Goal: Entertainment & Leisure: Browse casually

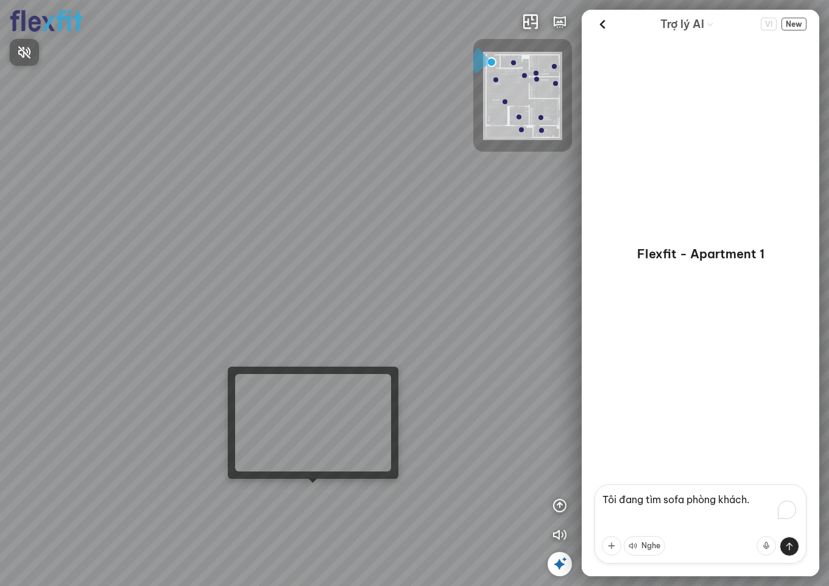
click at [304, 484] on div at bounding box center [414, 293] width 829 height 586
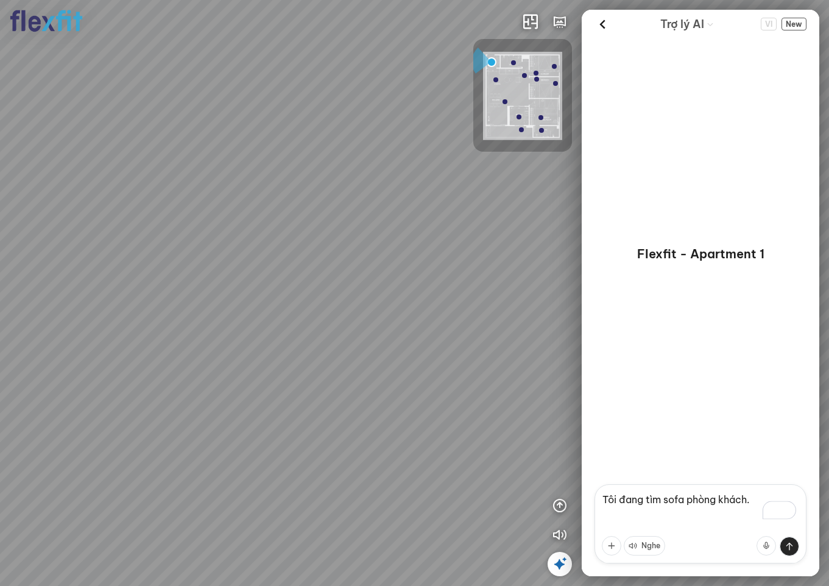
click at [295, 281] on div at bounding box center [414, 293] width 829 height 586
click at [342, 412] on div at bounding box center [414, 293] width 829 height 586
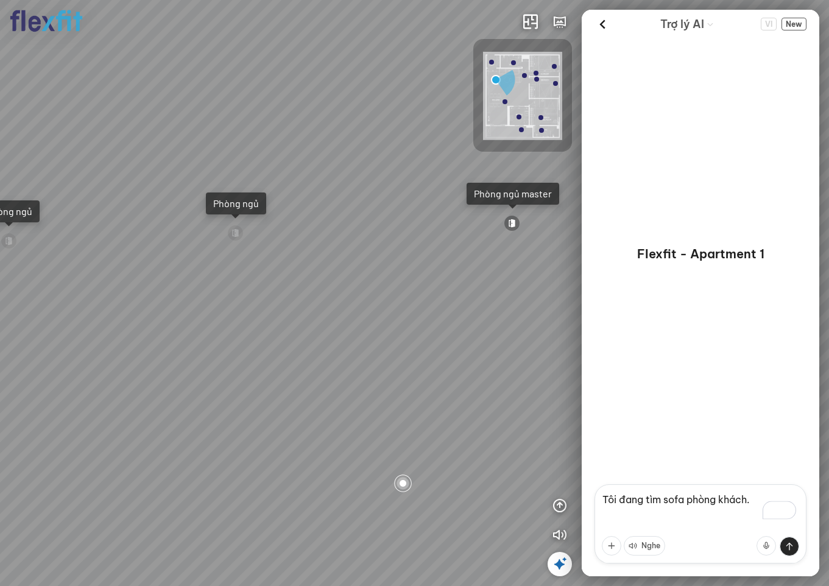
drag, startPoint x: 433, startPoint y: 359, endPoint x: -107, endPoint y: 322, distance: 541.0
click at [0, 322] on html "Ban công Bếp [PERSON_NAME] master [PERSON_NAME] [PERSON_NAME] INFO: krpano 1.20…" at bounding box center [414, 293] width 829 height 586
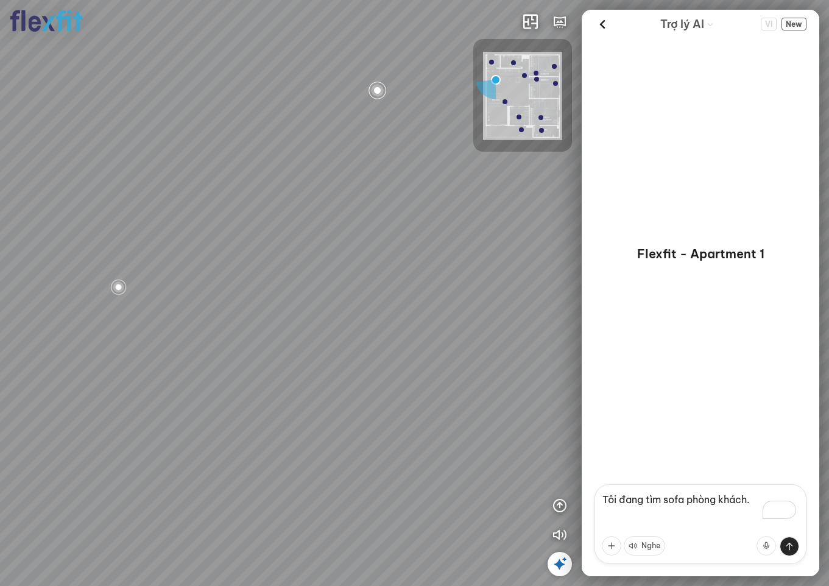
drag, startPoint x: 184, startPoint y: 334, endPoint x: 553, endPoint y: 337, distance: 368.6
click at [601, 320] on div "Ban công Bếp [PERSON_NAME] master [PERSON_NAME] [PERSON_NAME] INFO: krpano 1.20…" at bounding box center [414, 293] width 829 height 586
drag, startPoint x: 478, startPoint y: 337, endPoint x: 214, endPoint y: 434, distance: 280.4
click at [214, 434] on div "Ban công Bếp Phòng ngủ master Phòng ngủ Phòng ngủ" at bounding box center [414, 293] width 829 height 586
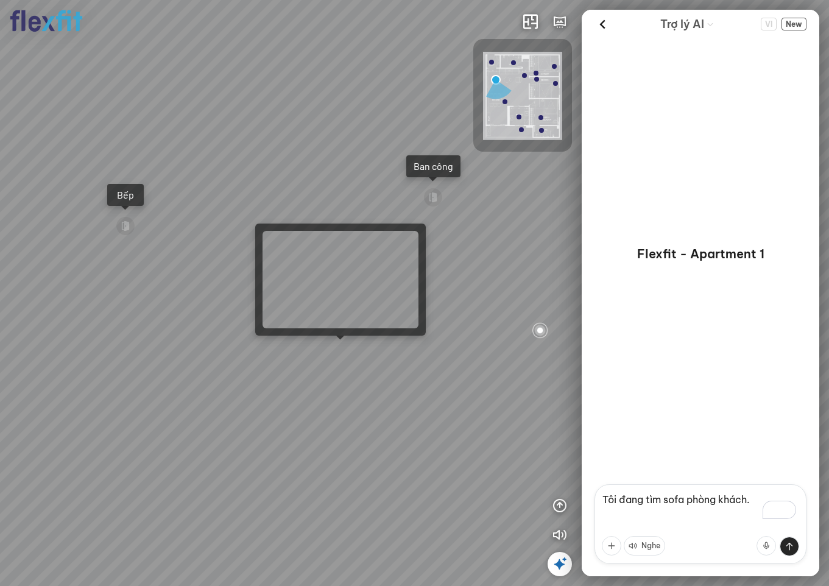
click at [351, 348] on div "Ban công Bếp Phòng ngủ master Phòng ngủ Phòng ngủ" at bounding box center [414, 293] width 829 height 586
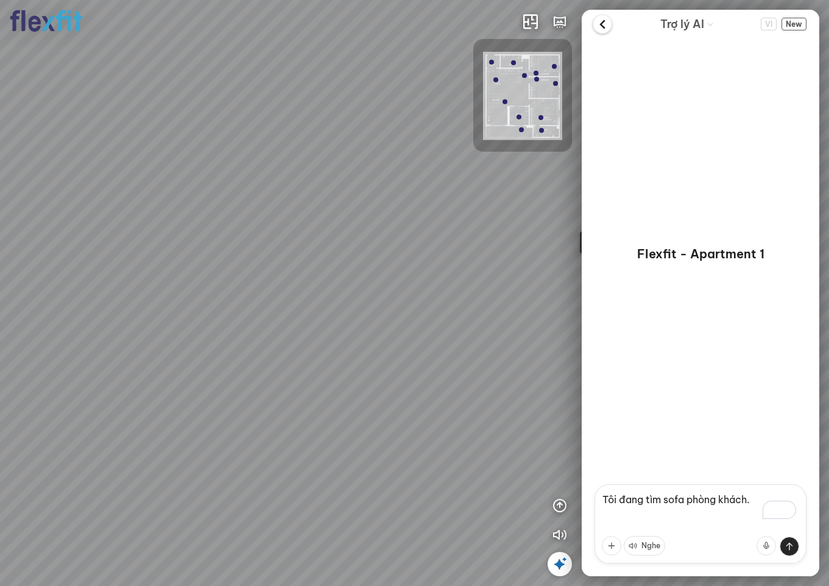
click at [606, 29] on icon at bounding box center [602, 24] width 18 height 18
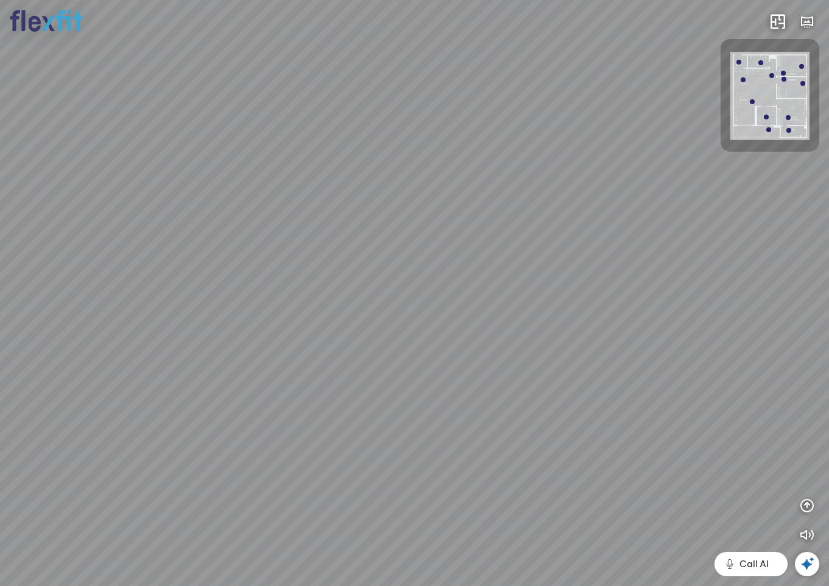
drag, startPoint x: 243, startPoint y: 343, endPoint x: 480, endPoint y: 334, distance: 237.1
click at [460, 333] on div "Ban công Bếp Phòng ngủ master Phòng ngủ Phòng ngủ" at bounding box center [414, 293] width 829 height 586
drag, startPoint x: 361, startPoint y: 344, endPoint x: 681, endPoint y: 342, distance: 319.8
click at [640, 340] on div "Ban công Bếp Phòng ngủ master Phòng ngủ Phòng ngủ" at bounding box center [414, 293] width 829 height 586
drag, startPoint x: 409, startPoint y: 350, endPoint x: 372, endPoint y: 421, distance: 80.4
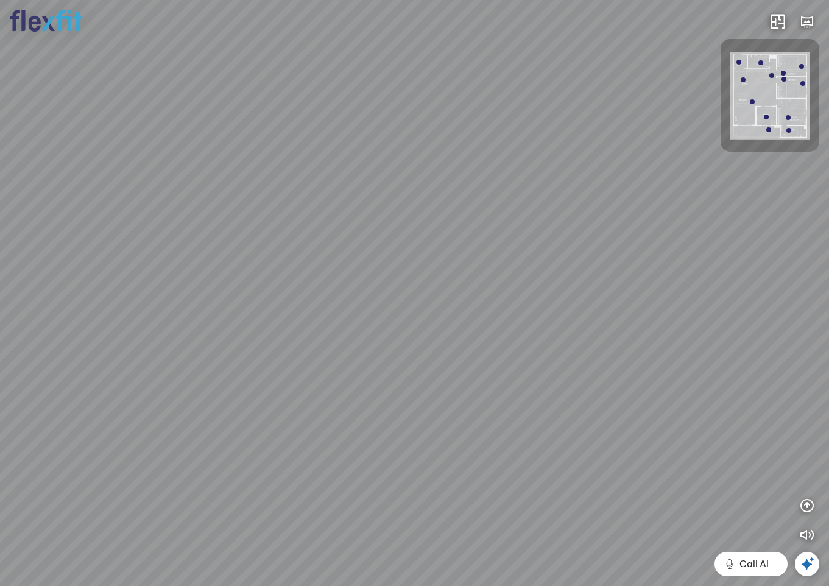
click at [372, 421] on div "Ban công Bếp Phòng ngủ master Phòng ngủ Phòng ngủ" at bounding box center [414, 293] width 829 height 586
click at [805, 506] on icon "button" at bounding box center [807, 505] width 15 height 15
